Goal: Information Seeking & Learning: Learn about a topic

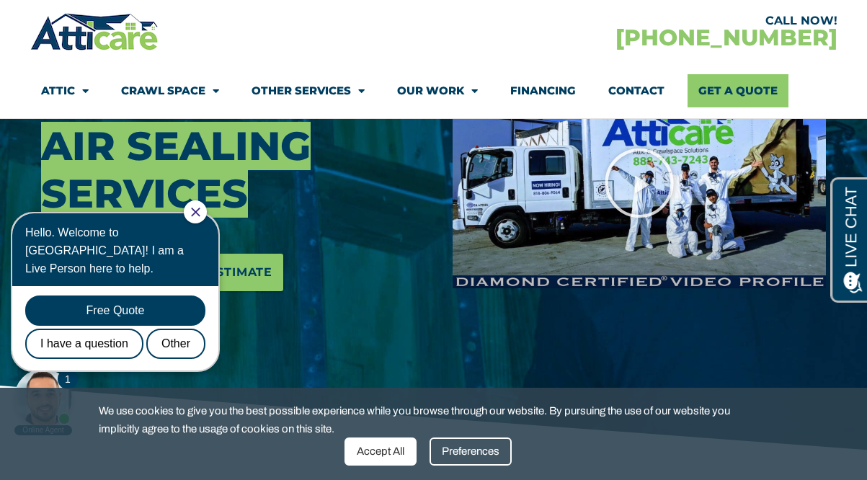
scroll to position [309, 0]
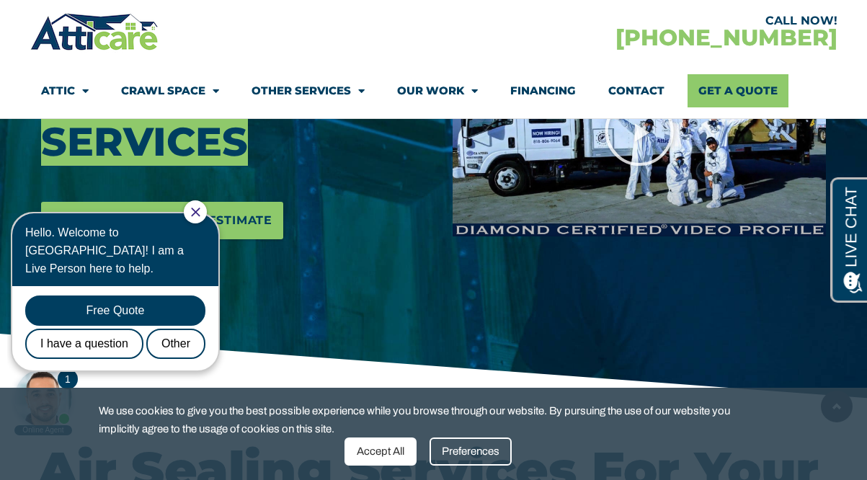
drag, startPoint x: 207, startPoint y: 209, endPoint x: 215, endPoint y: 211, distance: 8.1
click at [200, 210] on icon "Close Chat" at bounding box center [195, 212] width 9 height 9
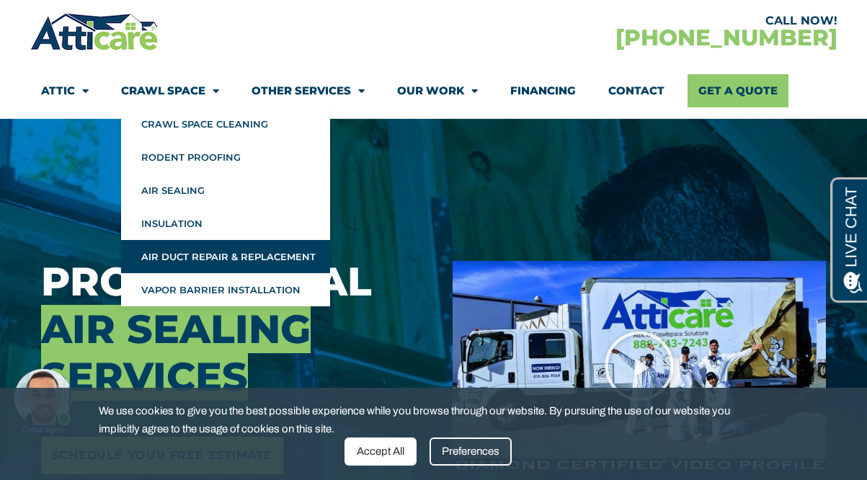
scroll to position [84, 0]
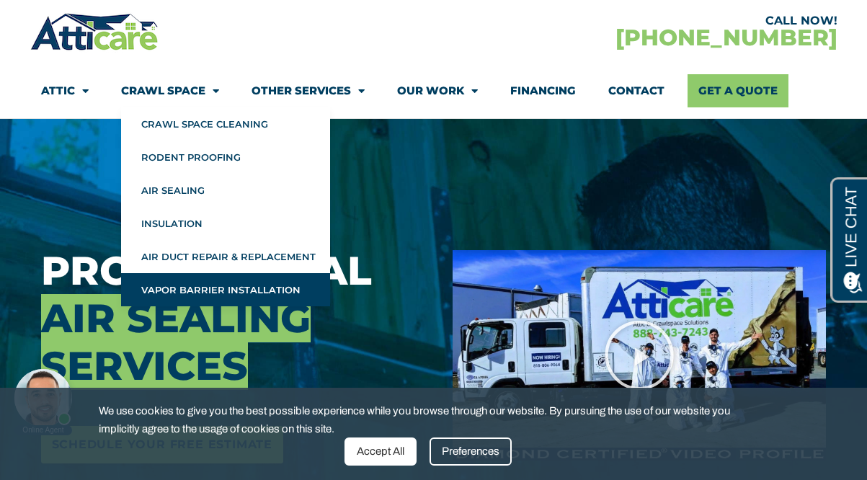
click at [296, 287] on link "Vapor Barrier Installation" at bounding box center [225, 289] width 209 height 33
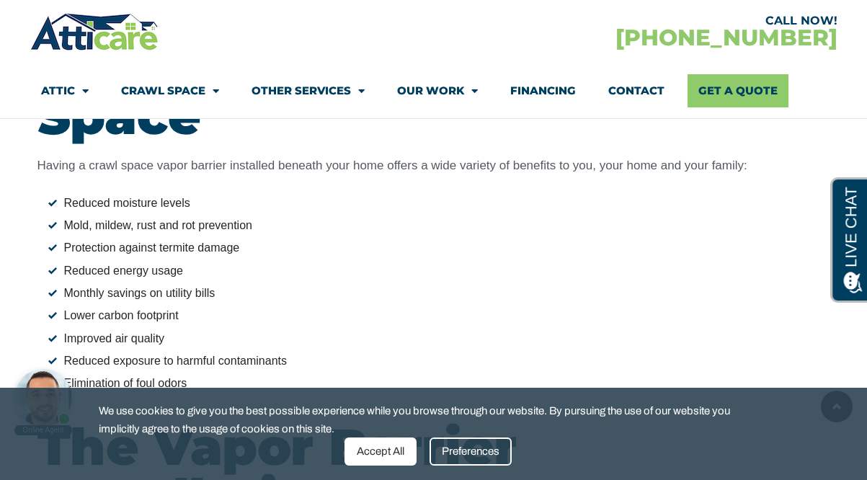
scroll to position [2036, 0]
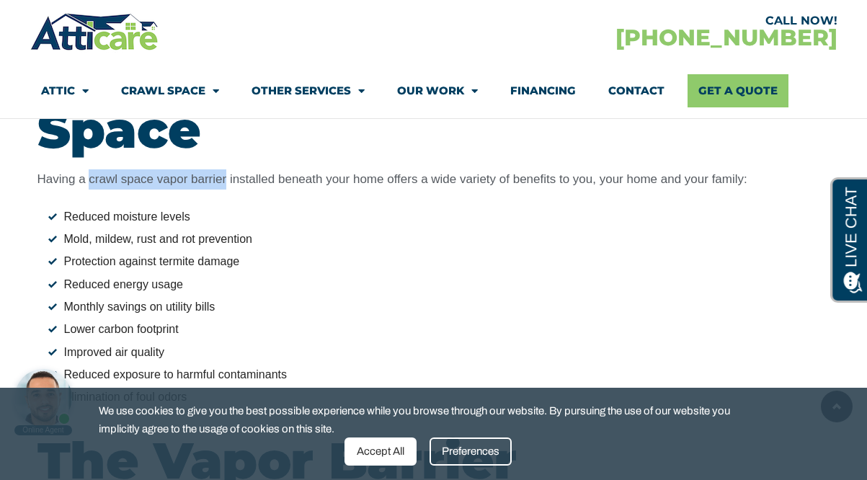
drag, startPoint x: 89, startPoint y: 180, endPoint x: 226, endPoint y: 177, distance: 137.8
click at [226, 177] on p "Having a crawl space vapor barrier installed beneath your home offers a wide va…" at bounding box center [433, 179] width 793 height 20
copy p "crawl space vapor barrier"
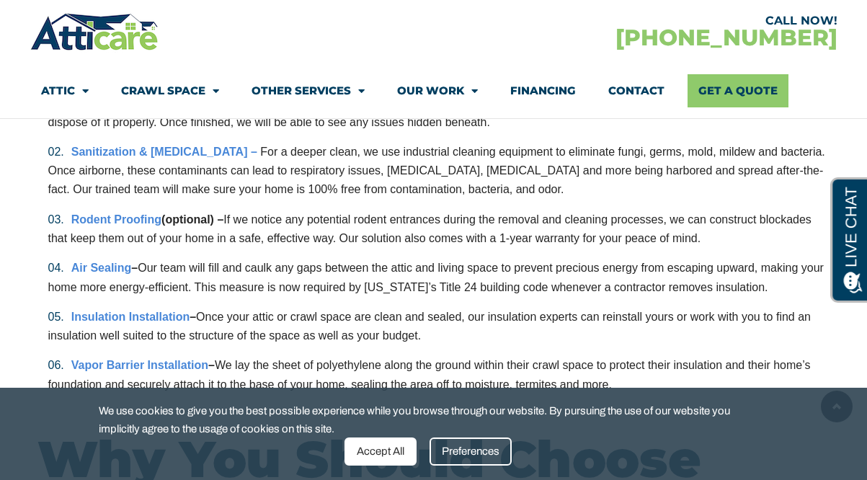
scroll to position [0, 0]
